Goal: Transaction & Acquisition: Purchase product/service

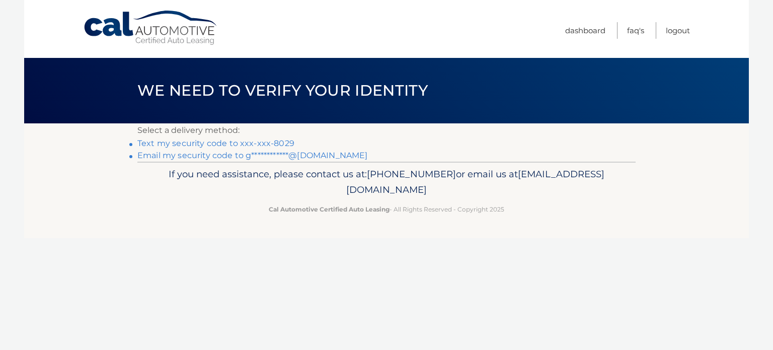
click at [259, 143] on link "Text my security code to xxx-xxx-8029" at bounding box center [215, 143] width 157 height 10
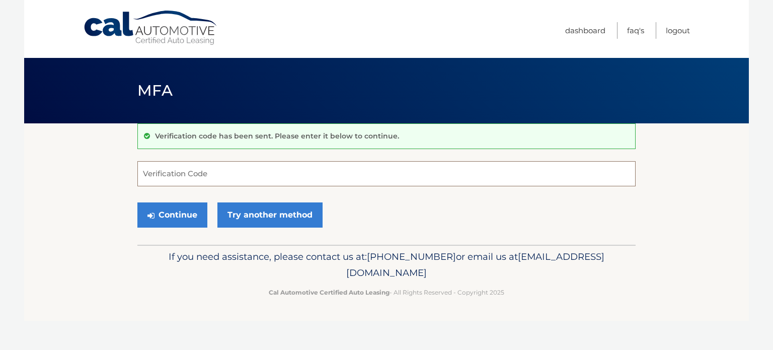
click at [270, 173] on input "Verification Code" at bounding box center [386, 173] width 498 height 25
type input "012274"
click at [137, 202] on button "Continue" at bounding box center [172, 214] width 70 height 25
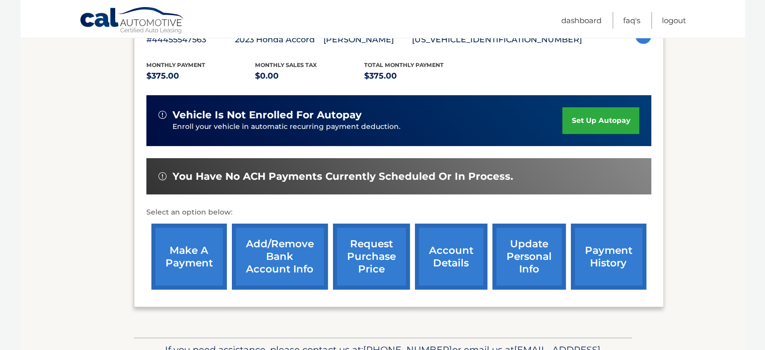
scroll to position [197, 0]
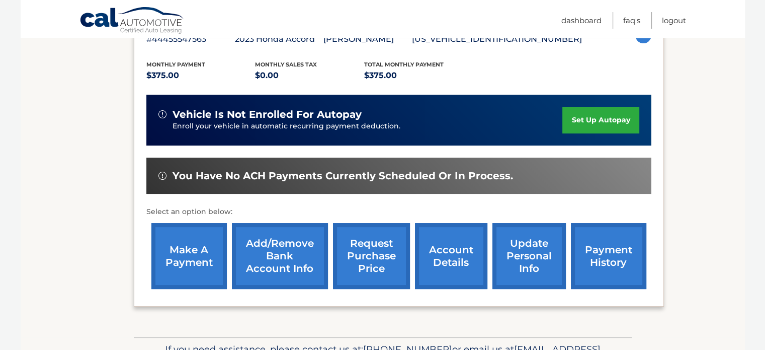
click at [604, 249] on link "payment history" at bounding box center [608, 256] width 75 height 66
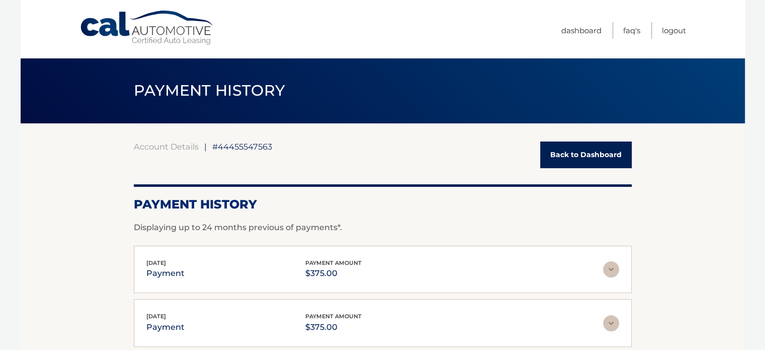
click at [563, 160] on link "Back to Dashboard" at bounding box center [586, 154] width 92 height 27
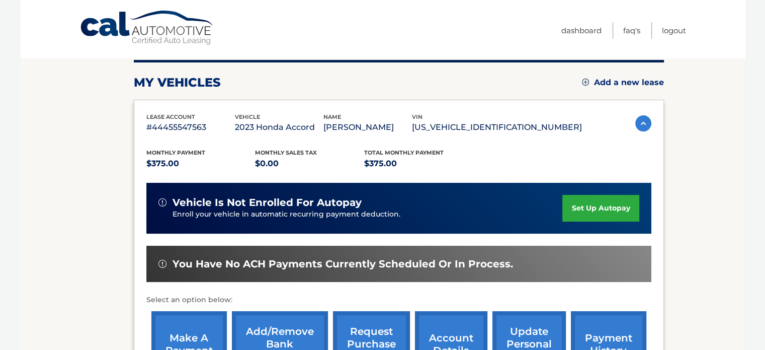
scroll to position [127, 0]
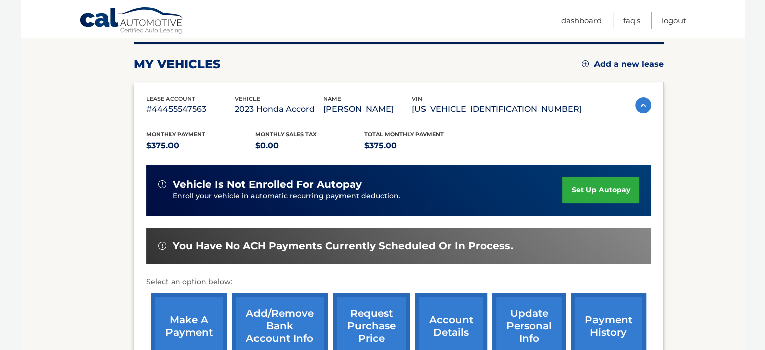
click at [169, 314] on link "make a payment" at bounding box center [188, 326] width 75 height 66
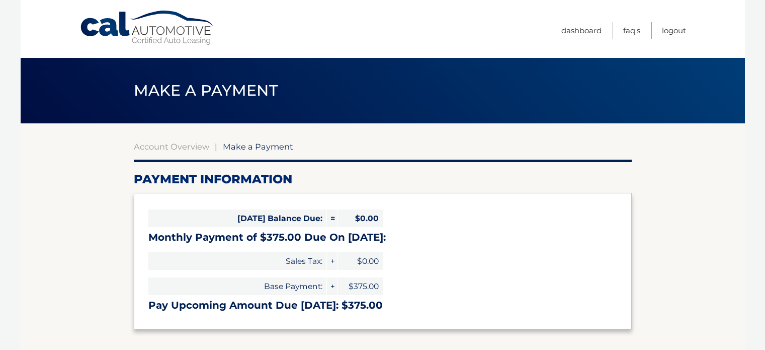
select select "MmY5Yjc0NzItNGY4NC00ODdiLWE4ZmUtOTUzYTNmY2I0MjY3"
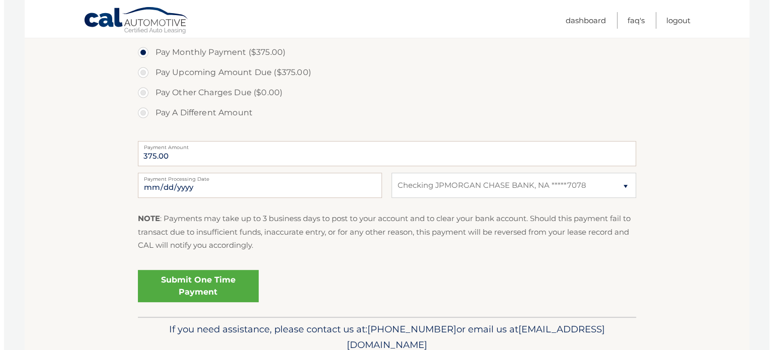
scroll to position [328, 0]
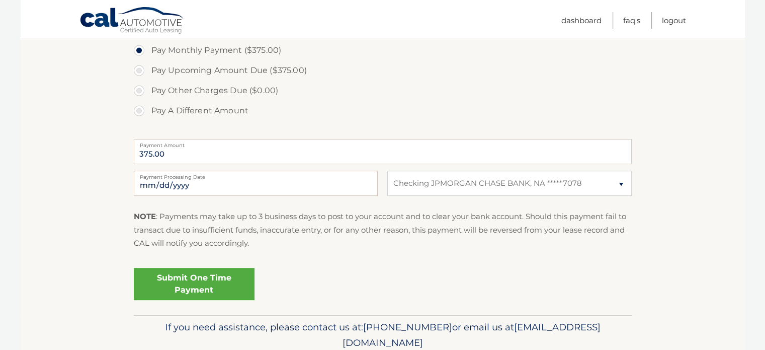
click at [225, 277] on link "Submit One Time Payment" at bounding box center [194, 284] width 121 height 32
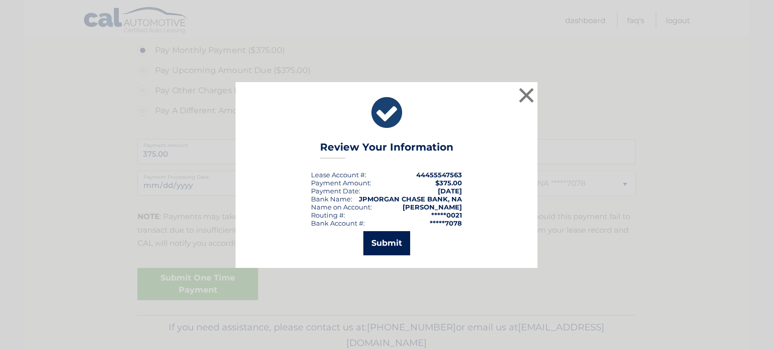
click at [398, 246] on button "Submit" at bounding box center [386, 243] width 47 height 24
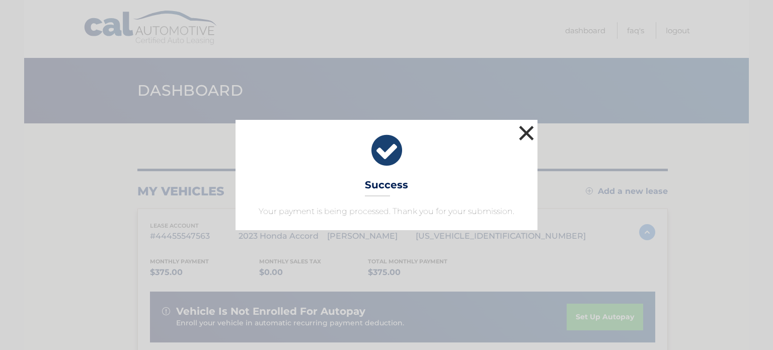
click at [525, 134] on button "×" at bounding box center [526, 133] width 20 height 20
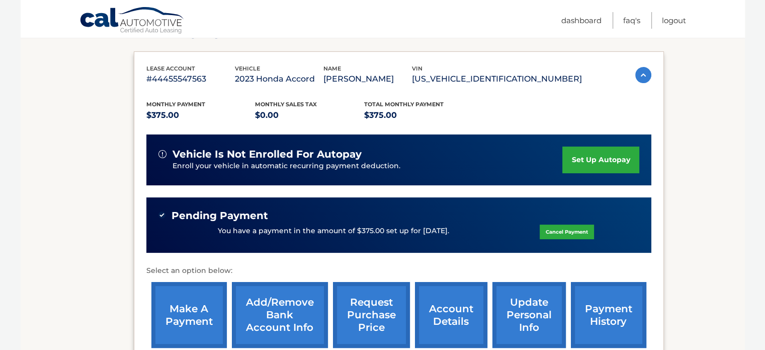
scroll to position [278, 0]
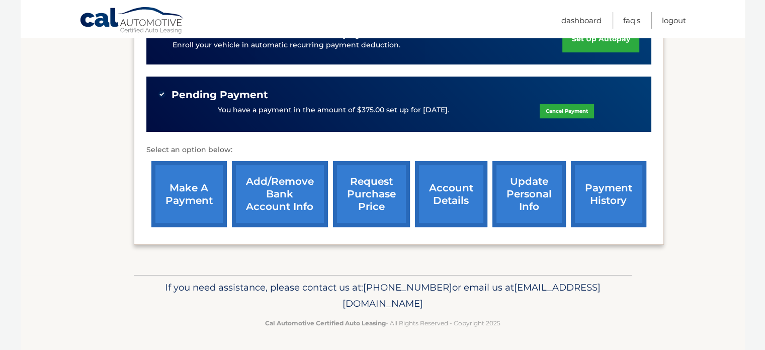
click at [175, 182] on link "make a payment" at bounding box center [188, 194] width 75 height 66
click at [604, 185] on link "payment history" at bounding box center [608, 194] width 75 height 66
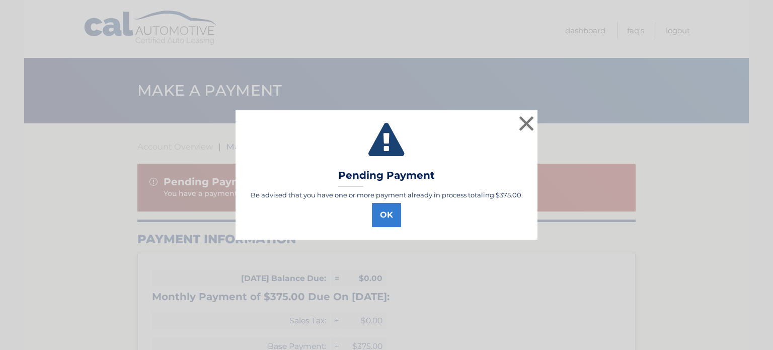
select select "MmY5Yjc0NzItNGY4NC00ODdiLWE4ZmUtOTUzYTNmY2I0MjY3"
click at [388, 209] on button "OK" at bounding box center [386, 215] width 29 height 24
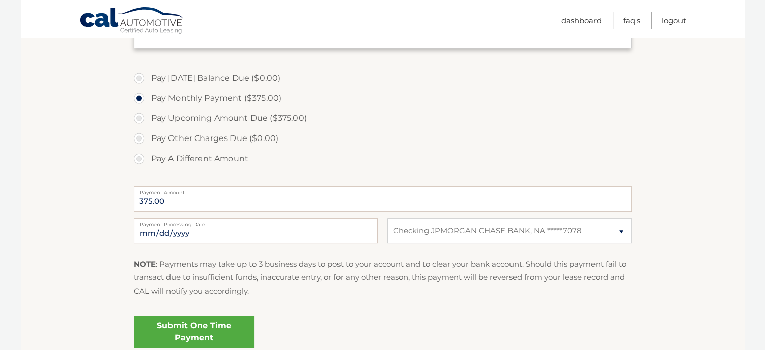
scroll to position [366, 0]
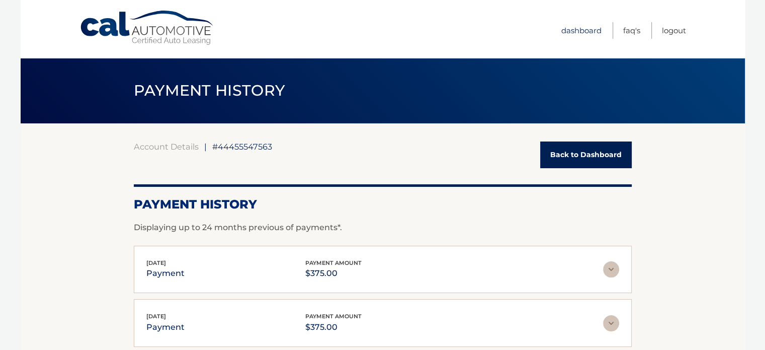
click at [585, 30] on link "Dashboard" at bounding box center [581, 30] width 40 height 17
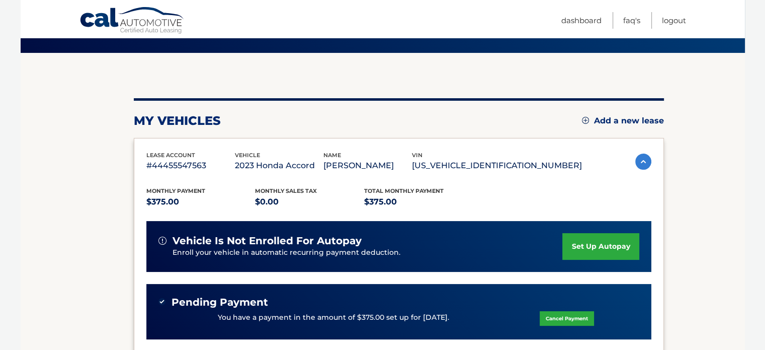
scroll to position [68, 0]
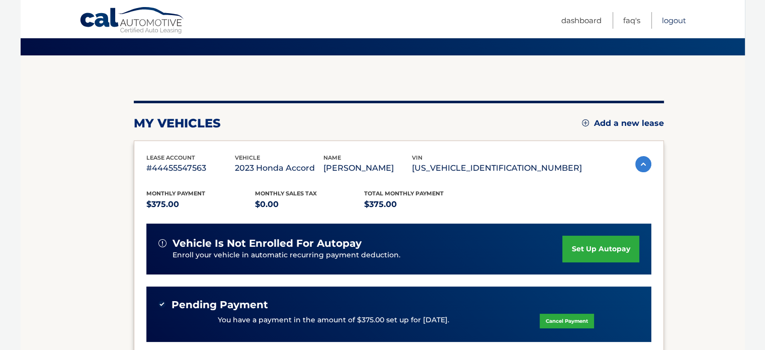
click at [684, 24] on link "Logout" at bounding box center [674, 20] width 24 height 17
